Goal: Task Accomplishment & Management: Use online tool/utility

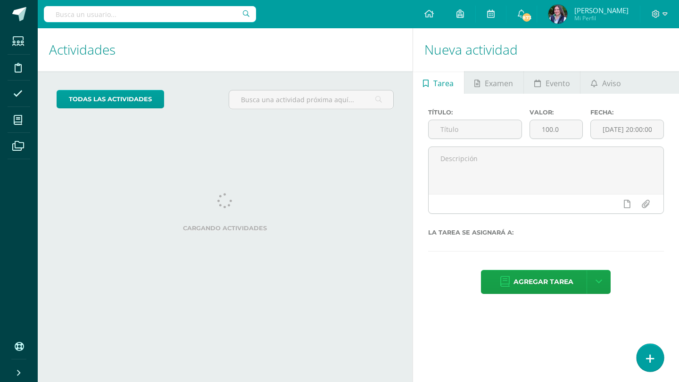
click at [642, 358] on link at bounding box center [650, 357] width 27 height 27
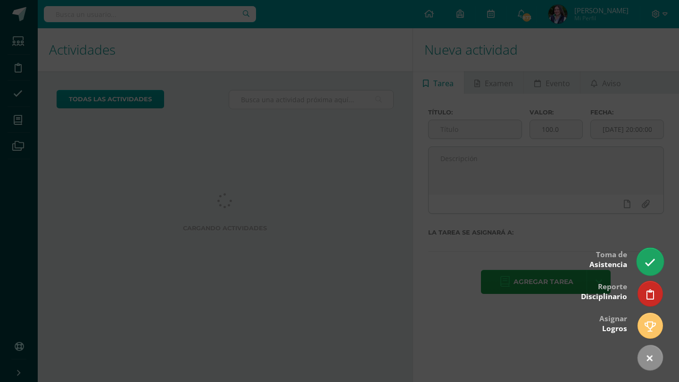
click at [647, 267] on icon at bounding box center [650, 262] width 11 height 11
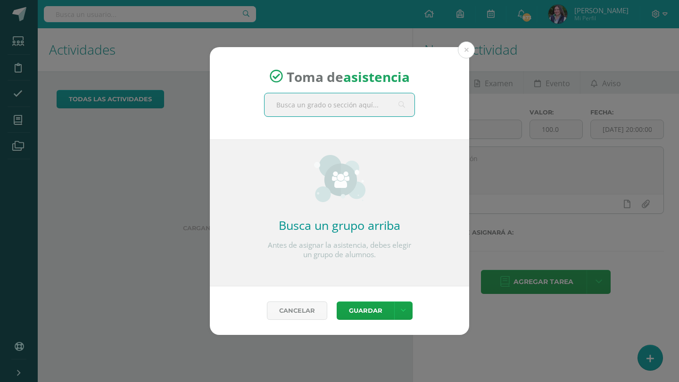
click at [647, 267] on div "Toma de asistencia Busca un grupo arriba Antes de asignar la asistencia, debes …" at bounding box center [339, 191] width 671 height 289
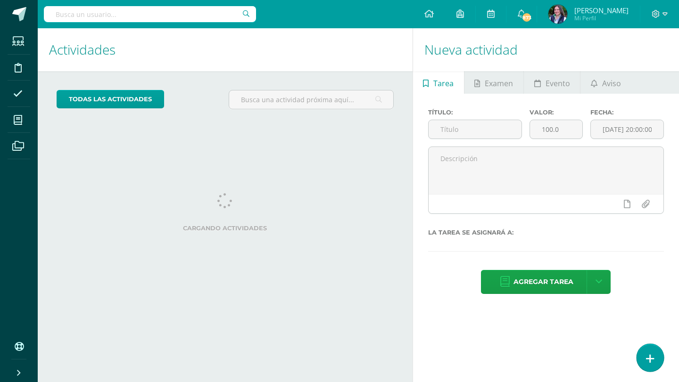
click at [639, 359] on link at bounding box center [650, 357] width 27 height 27
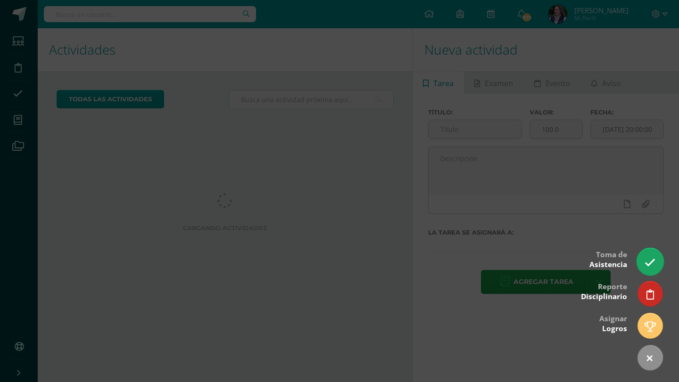
click at [657, 268] on link at bounding box center [650, 261] width 27 height 27
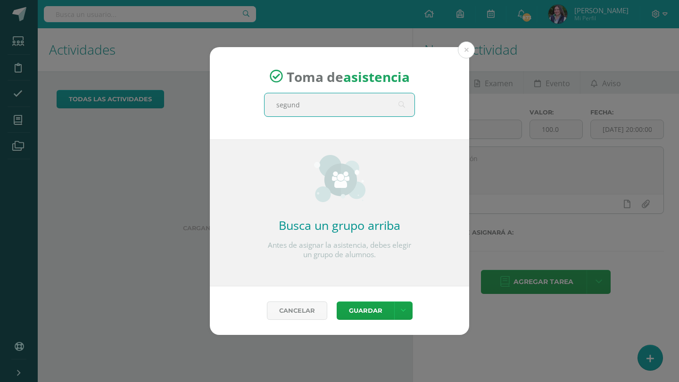
type input "segundo"
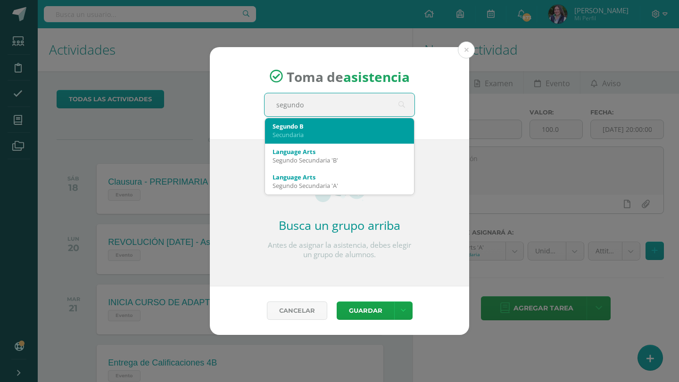
click at [307, 124] on div "Segundo B" at bounding box center [340, 126] width 134 height 8
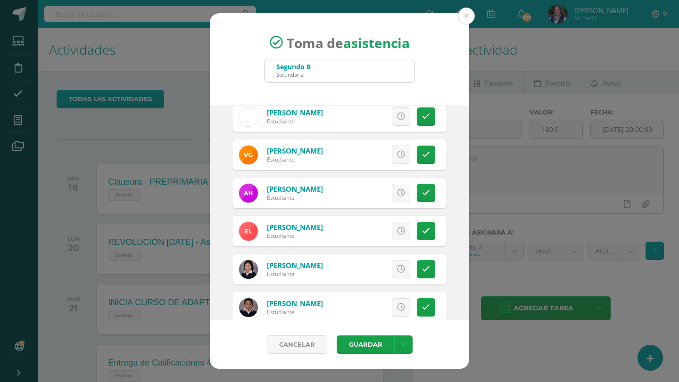
scroll to position [146, 0]
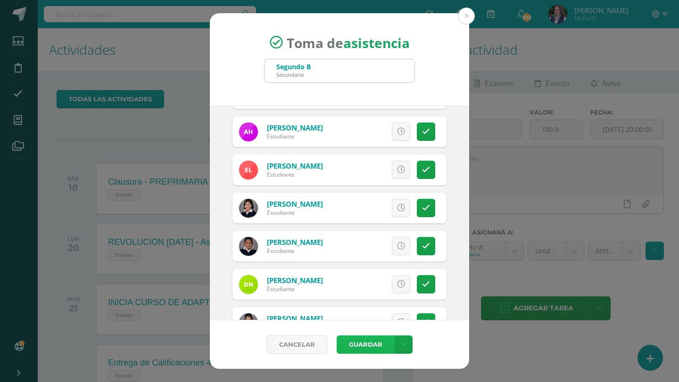
click at [350, 341] on button "Guardar" at bounding box center [366, 345] width 58 height 18
